Goal: Find specific page/section

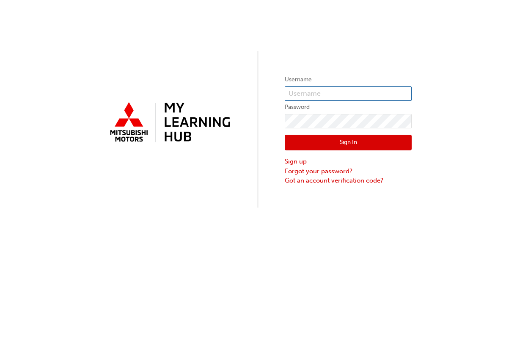
type input "0005491721"
click at [319, 145] on button "Sign In" at bounding box center [348, 143] width 127 height 16
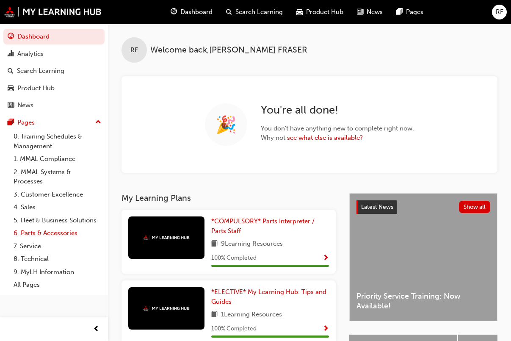
click at [35, 233] on link "6. Parts & Accessories" at bounding box center [57, 232] width 94 height 13
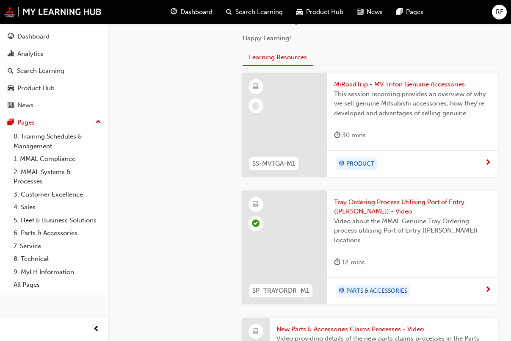
scroll to position [254, 0]
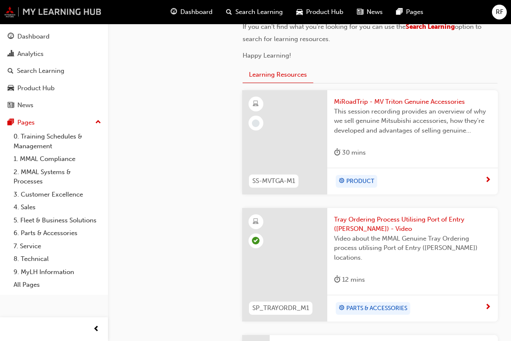
click at [54, 7] on img at bounding box center [52, 11] width 97 height 11
